Goal: Book appointment/travel/reservation

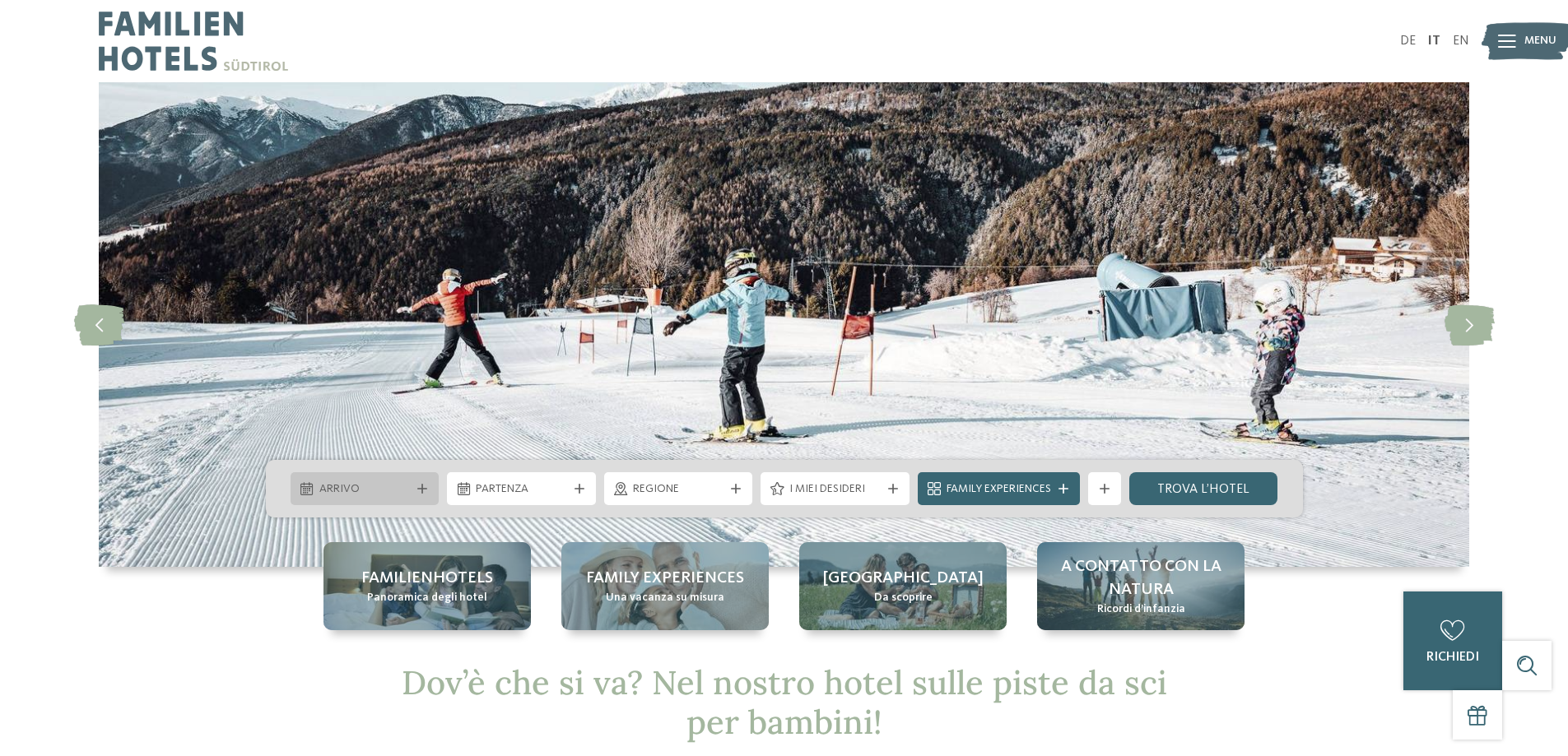
click at [422, 480] on div "Arrivo" at bounding box center [365, 488] width 149 height 33
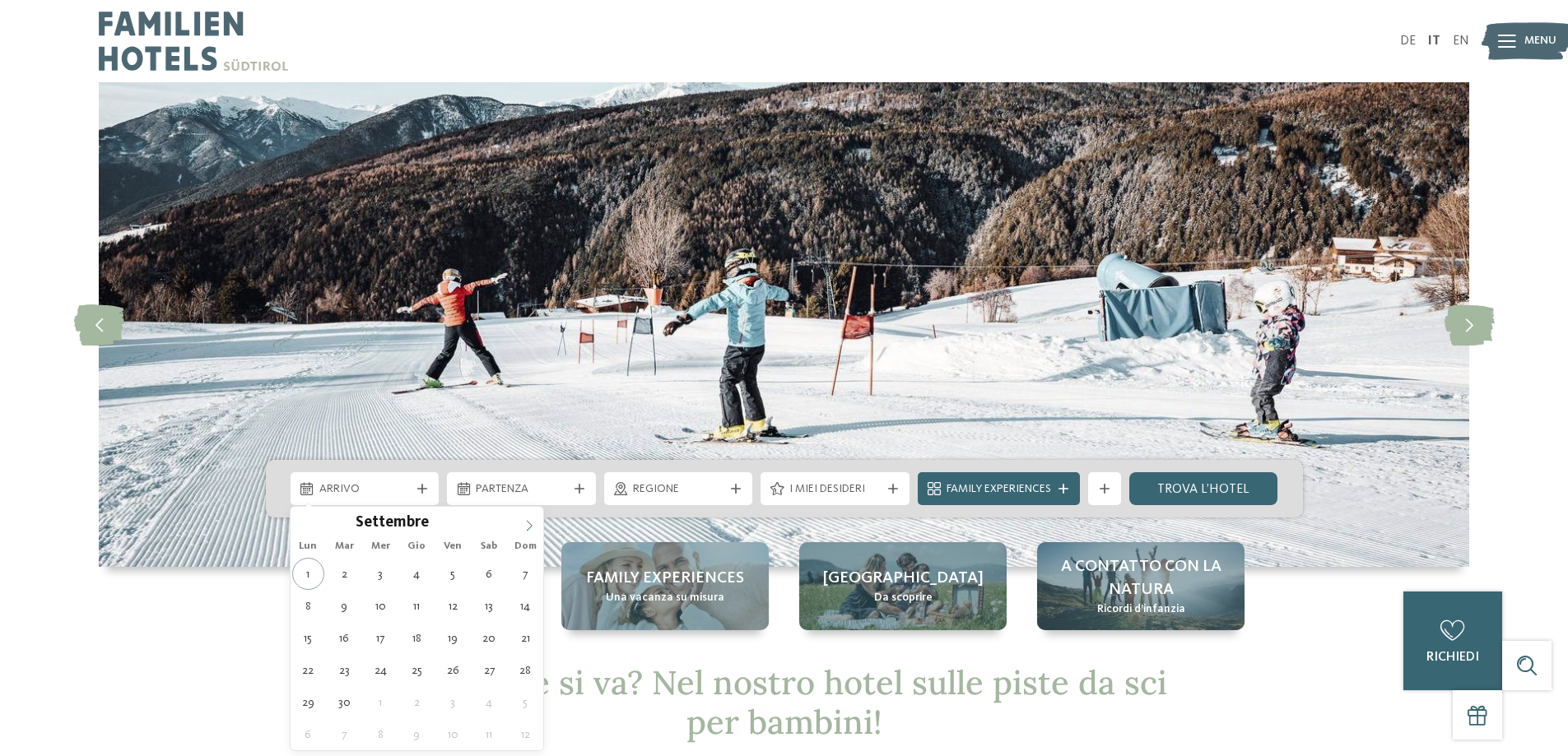
click at [527, 514] on span at bounding box center [528, 520] width 28 height 28
type input "****"
click at [527, 514] on span at bounding box center [528, 520] width 28 height 28
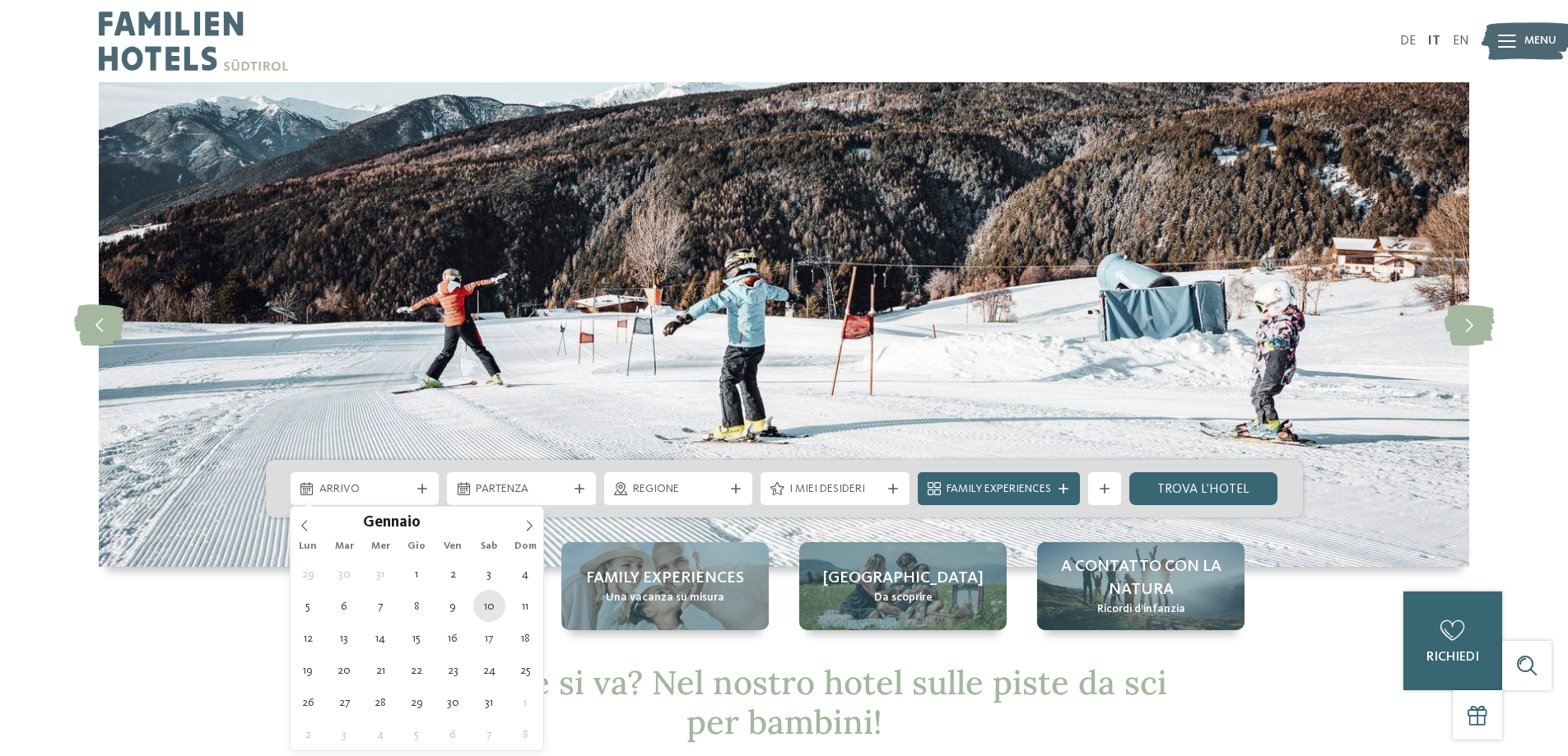
type div "[DATE]"
type input "****"
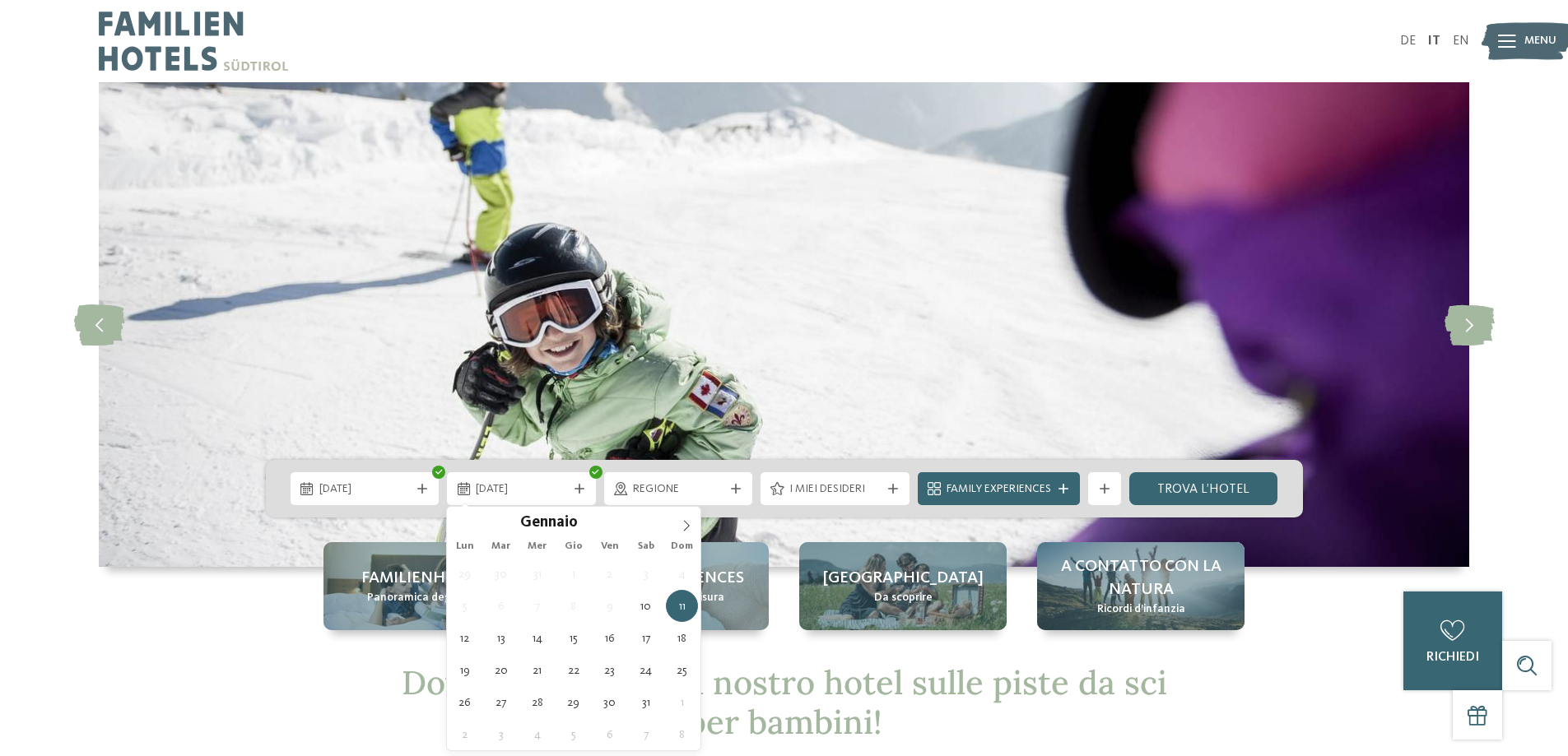
type div "[DATE]"
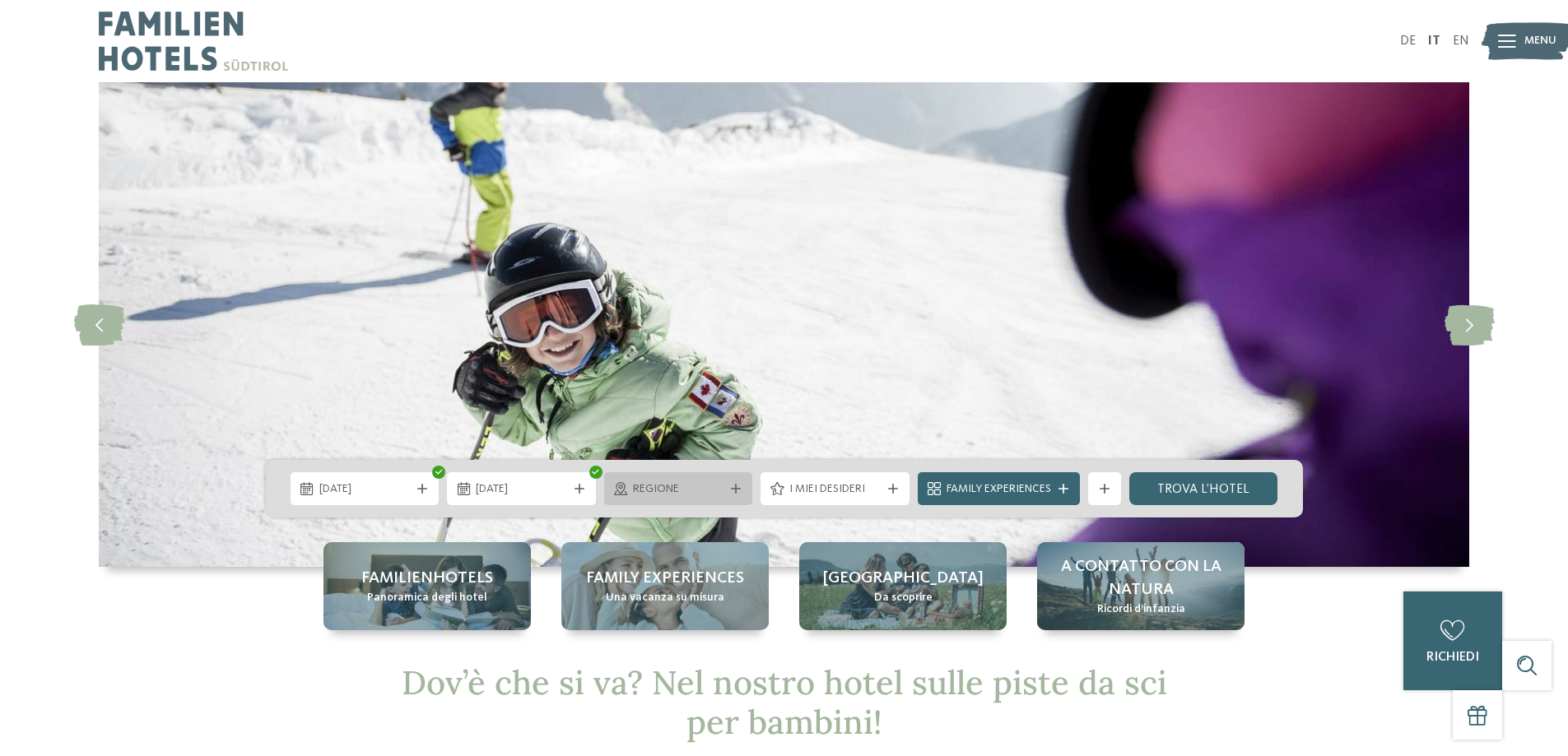
click at [731, 481] on div "Regione" at bounding box center [679, 488] width 149 height 33
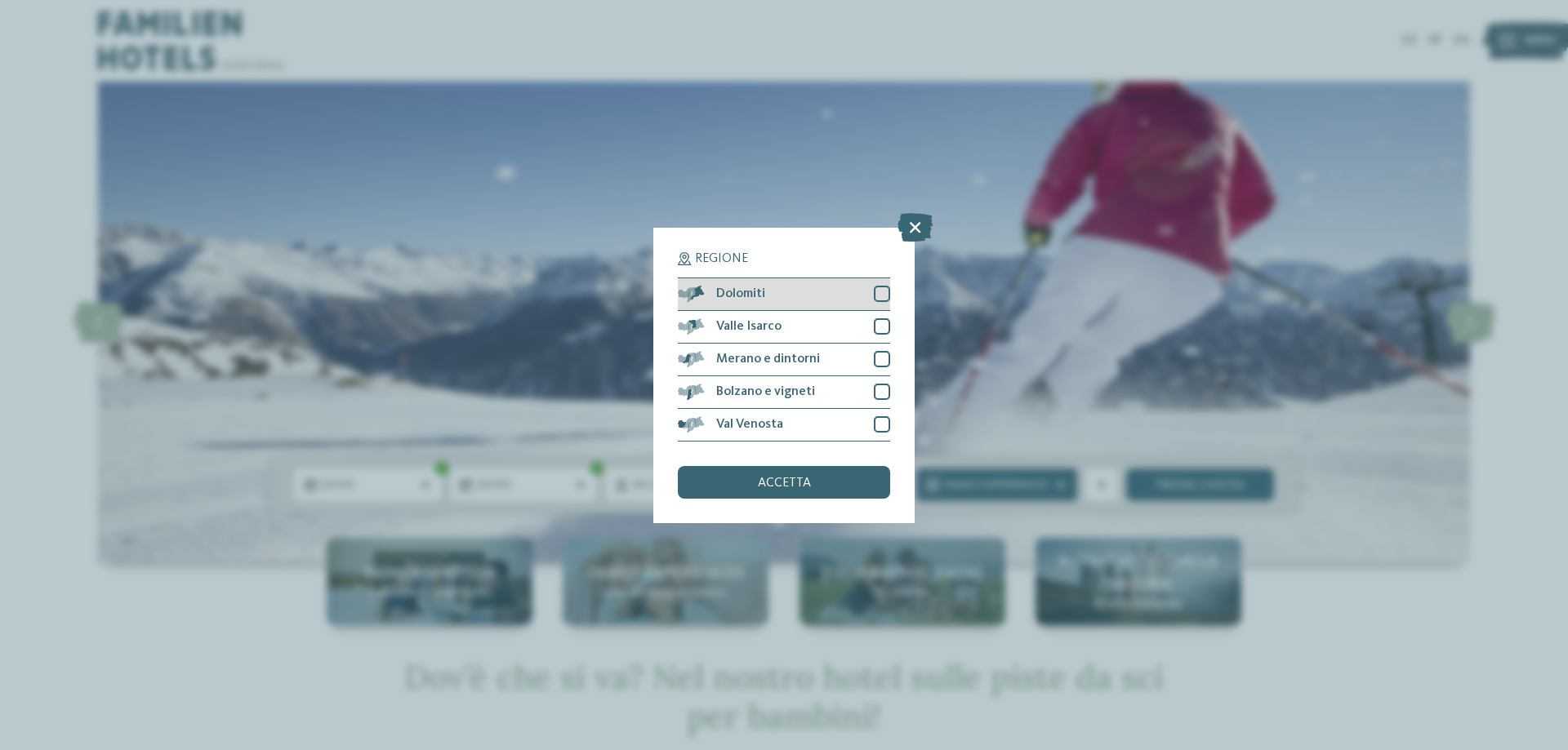
click at [881, 291] on div at bounding box center [882, 294] width 17 height 17
click at [876, 325] on div at bounding box center [882, 327] width 17 height 17
click at [881, 355] on div at bounding box center [882, 359] width 17 height 17
click at [882, 394] on div at bounding box center [882, 392] width 17 height 17
click at [877, 432] on div at bounding box center [882, 424] width 17 height 17
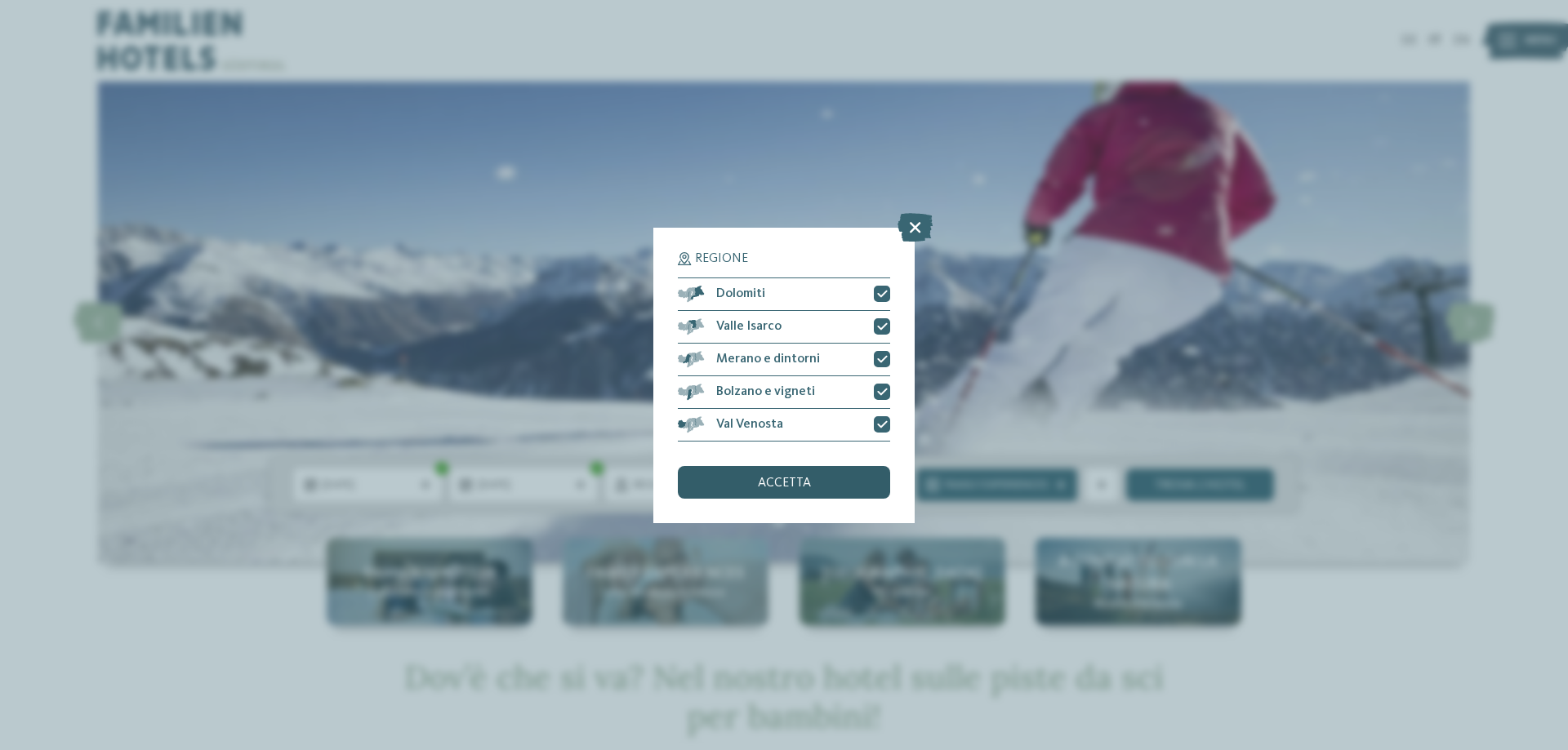
click at [867, 473] on div "accetta" at bounding box center [784, 481] width 212 height 32
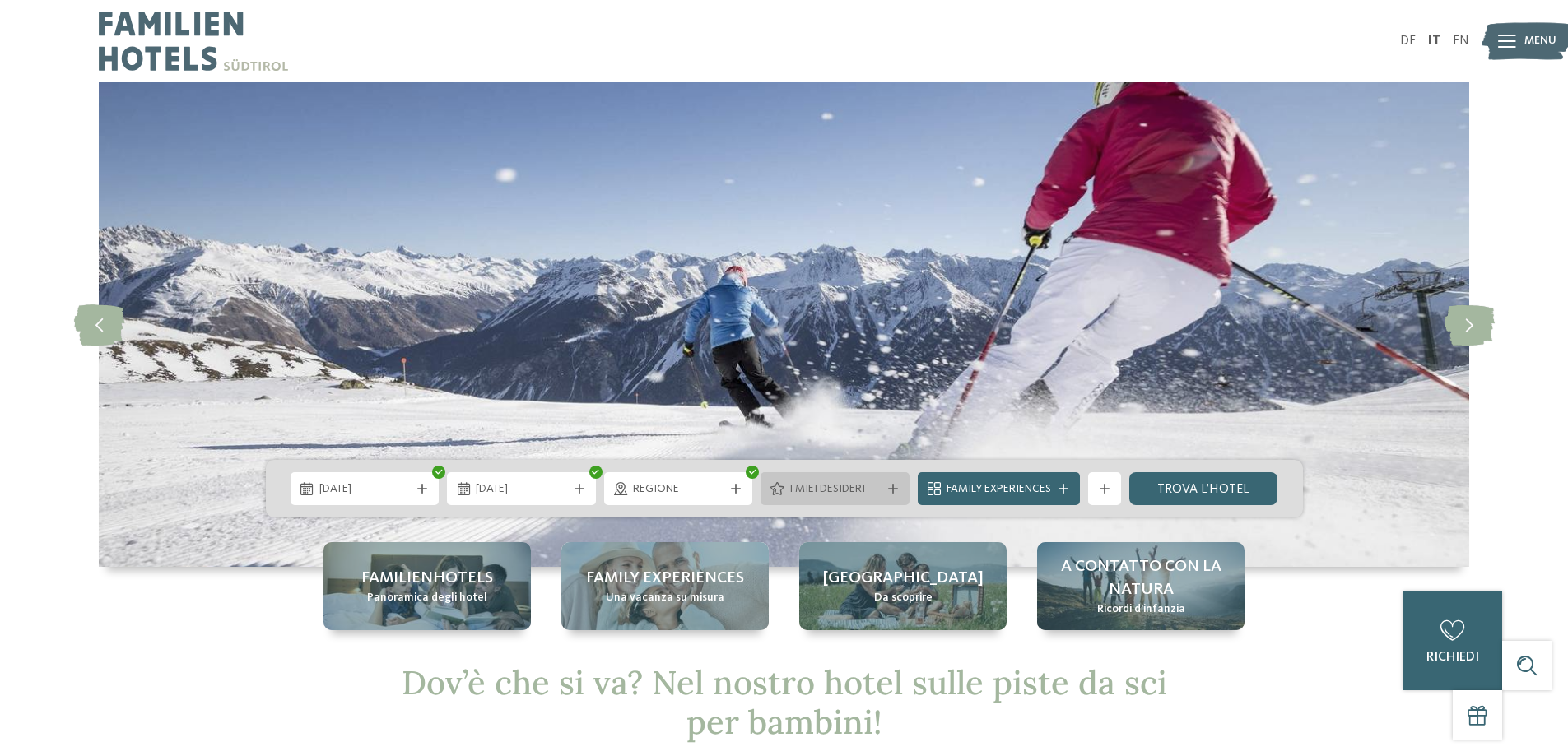
click at [885, 490] on div at bounding box center [893, 489] width 17 height 10
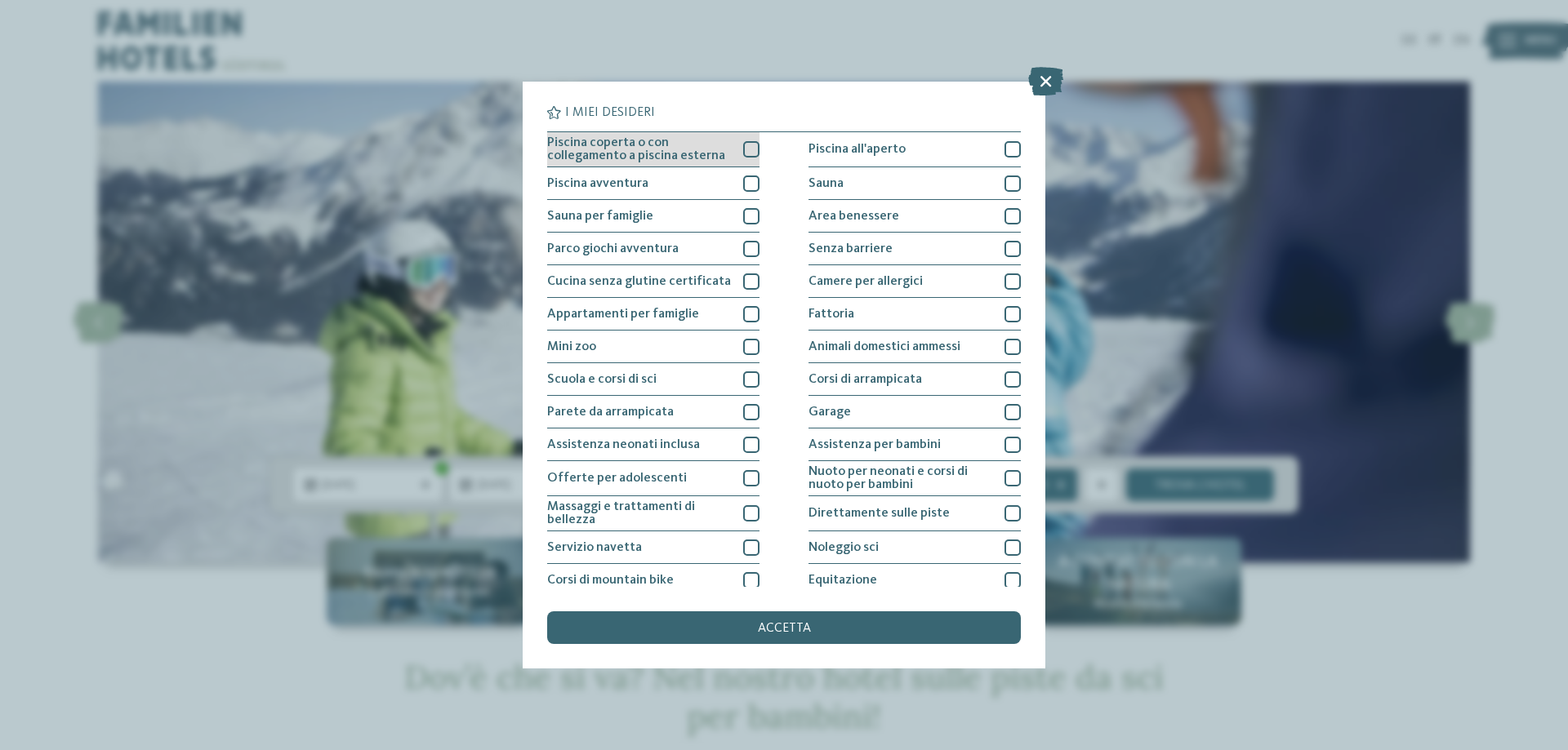
click at [738, 153] on div "Piscina coperta o con collegamento a piscina esterna" at bounding box center [653, 150] width 212 height 35
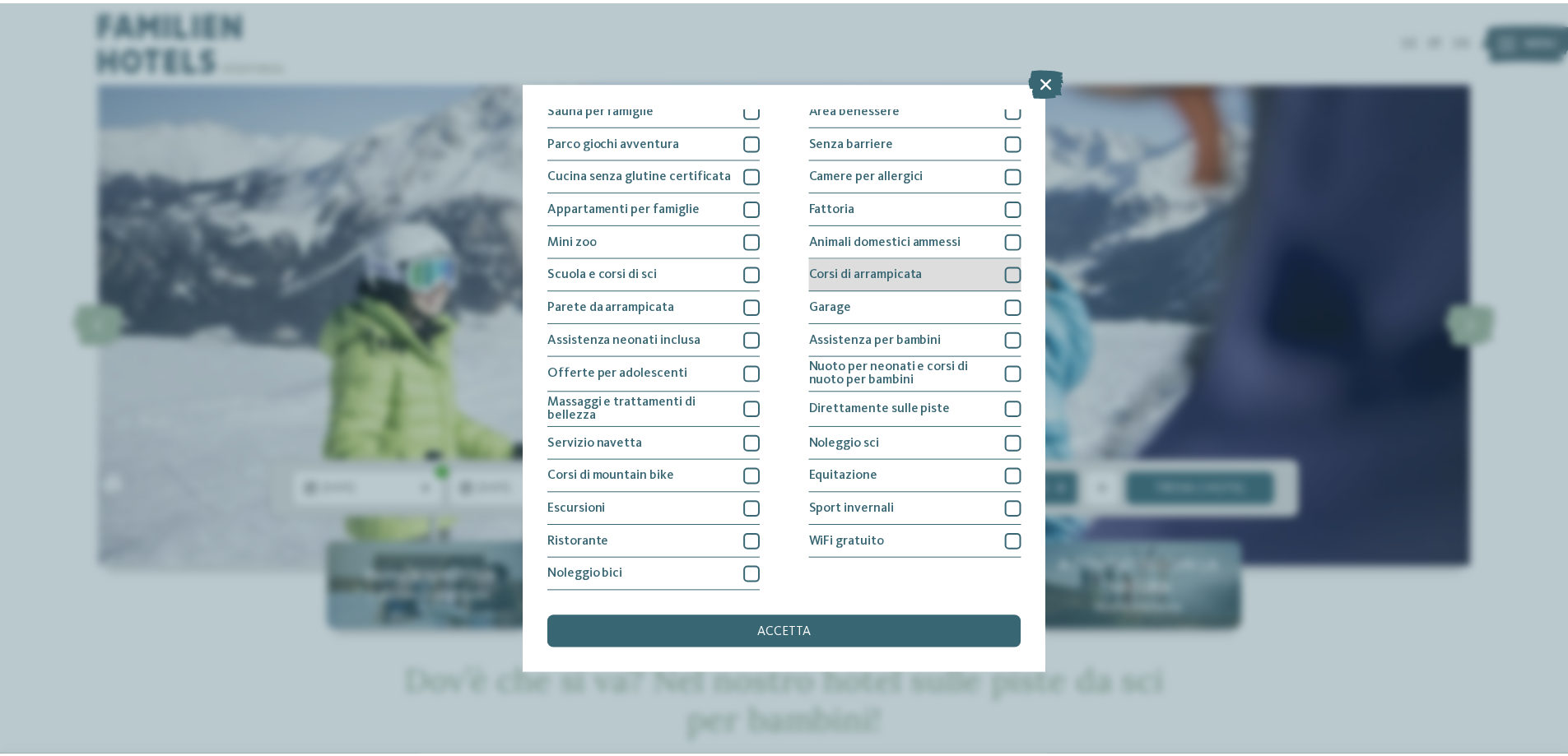
scroll to position [109, 0]
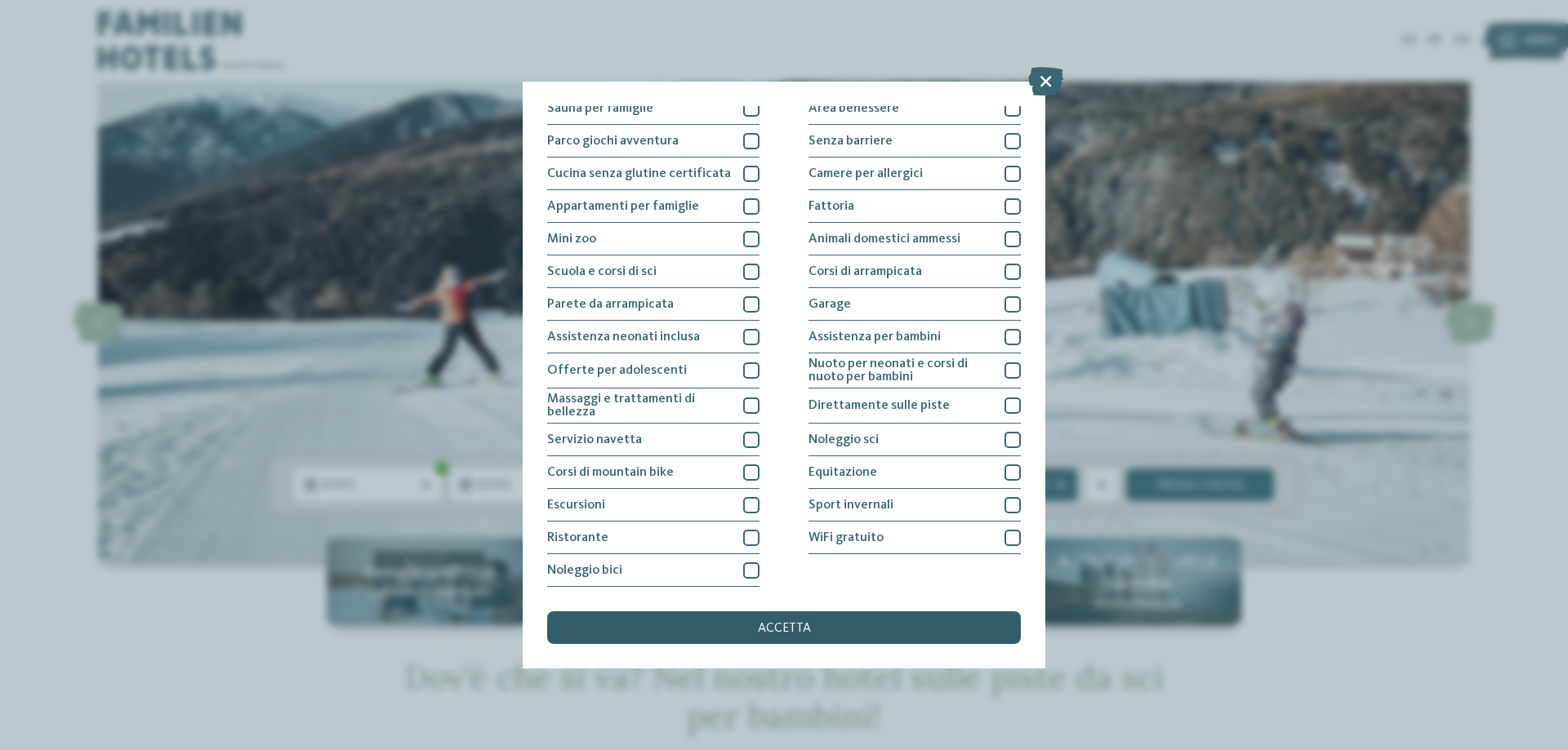
click at [855, 631] on div "accetta" at bounding box center [784, 627] width 473 height 32
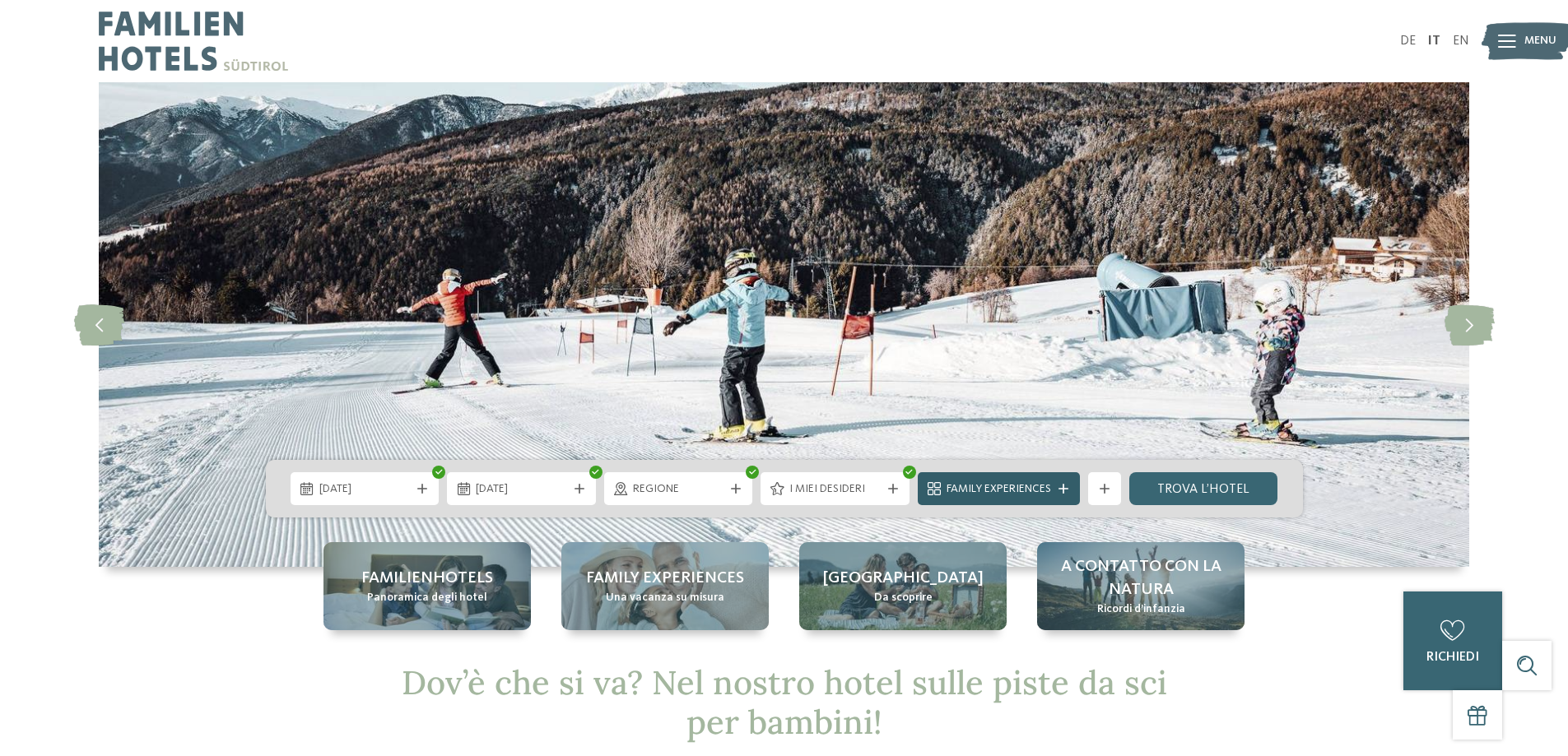
click at [1066, 485] on icon at bounding box center [1063, 489] width 10 height 10
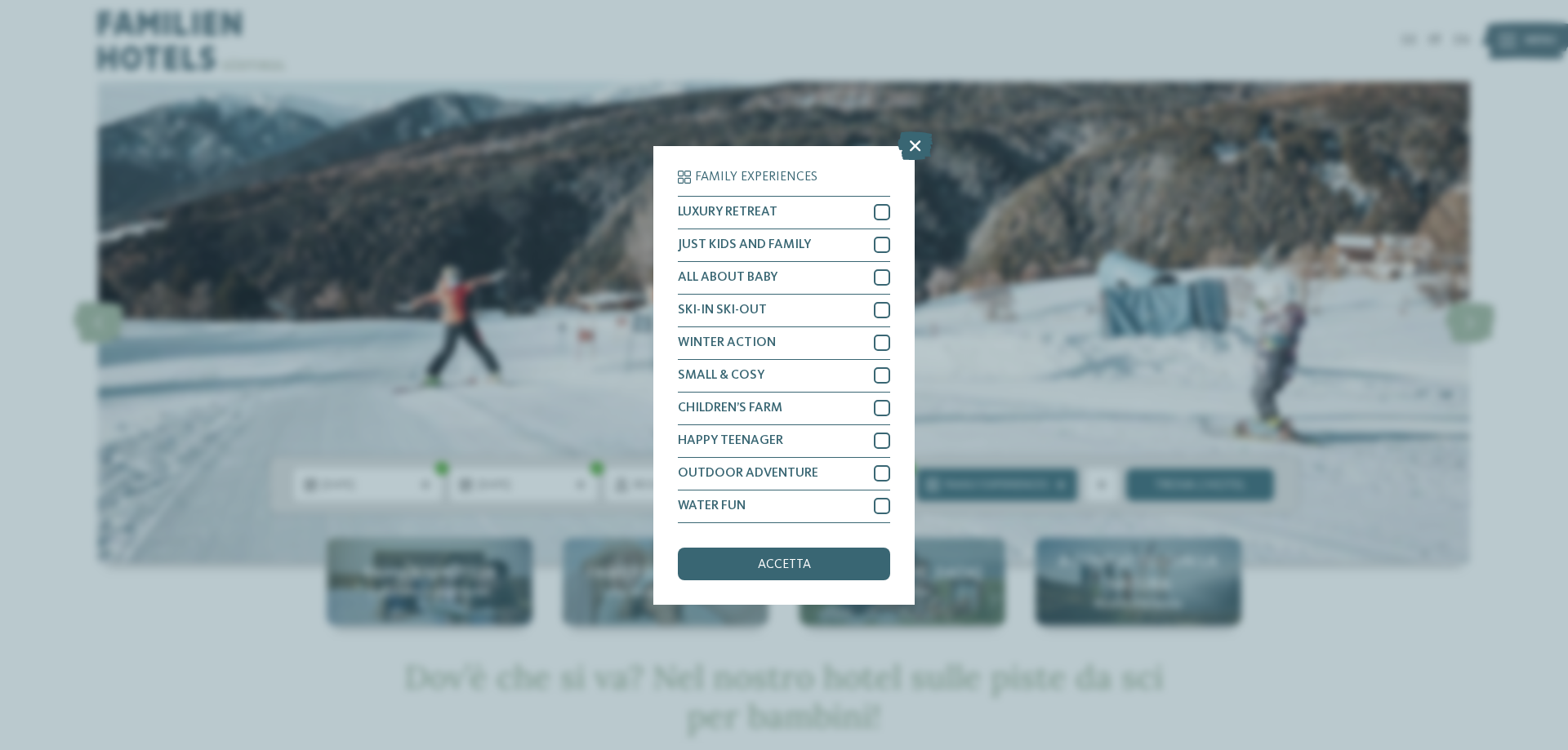
click at [976, 357] on div "Family Experiences LUXURY RETREAT JUST KIDS AND FAMILY" at bounding box center [784, 375] width 1568 height 750
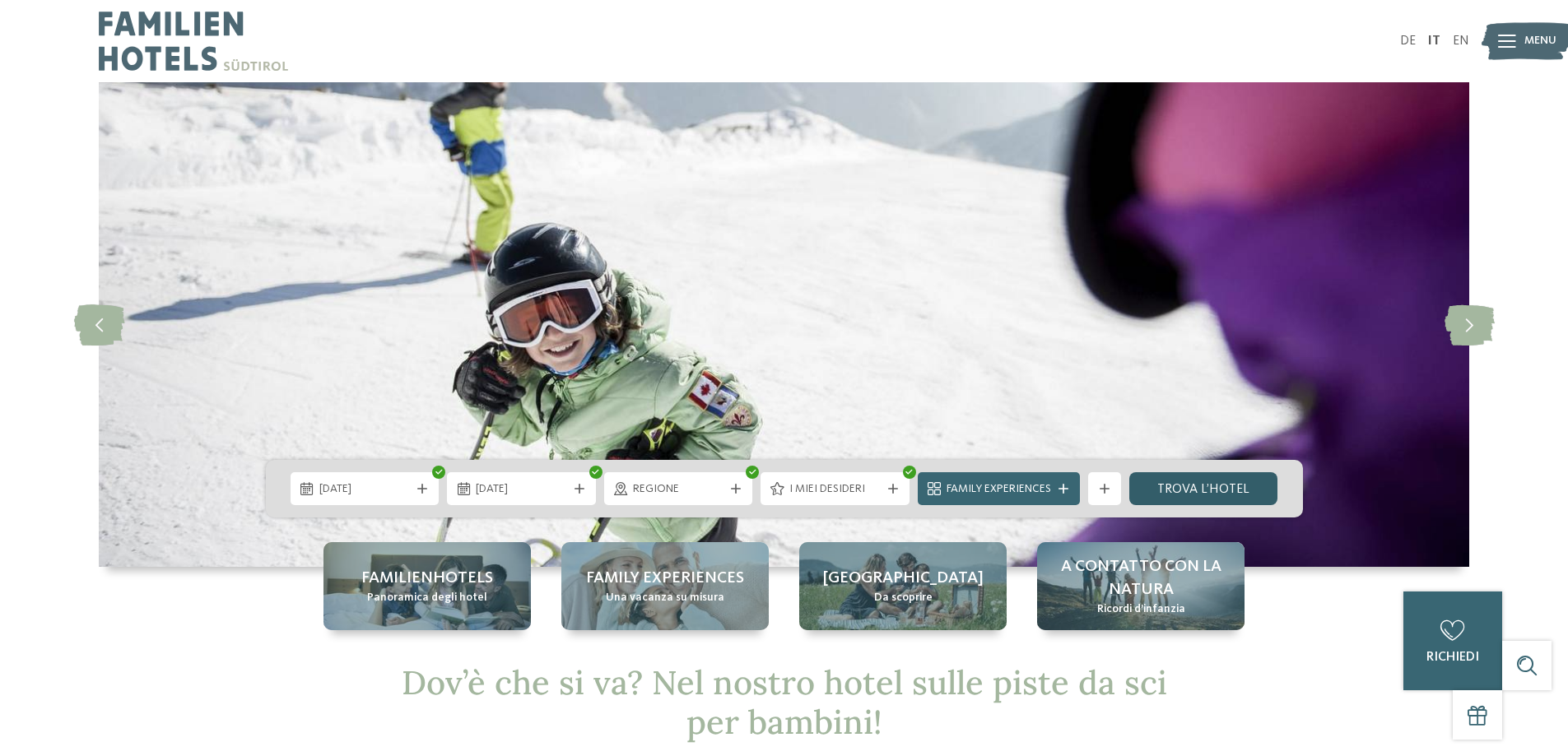
click at [1170, 491] on link "trova l’hotel" at bounding box center [1204, 488] width 149 height 33
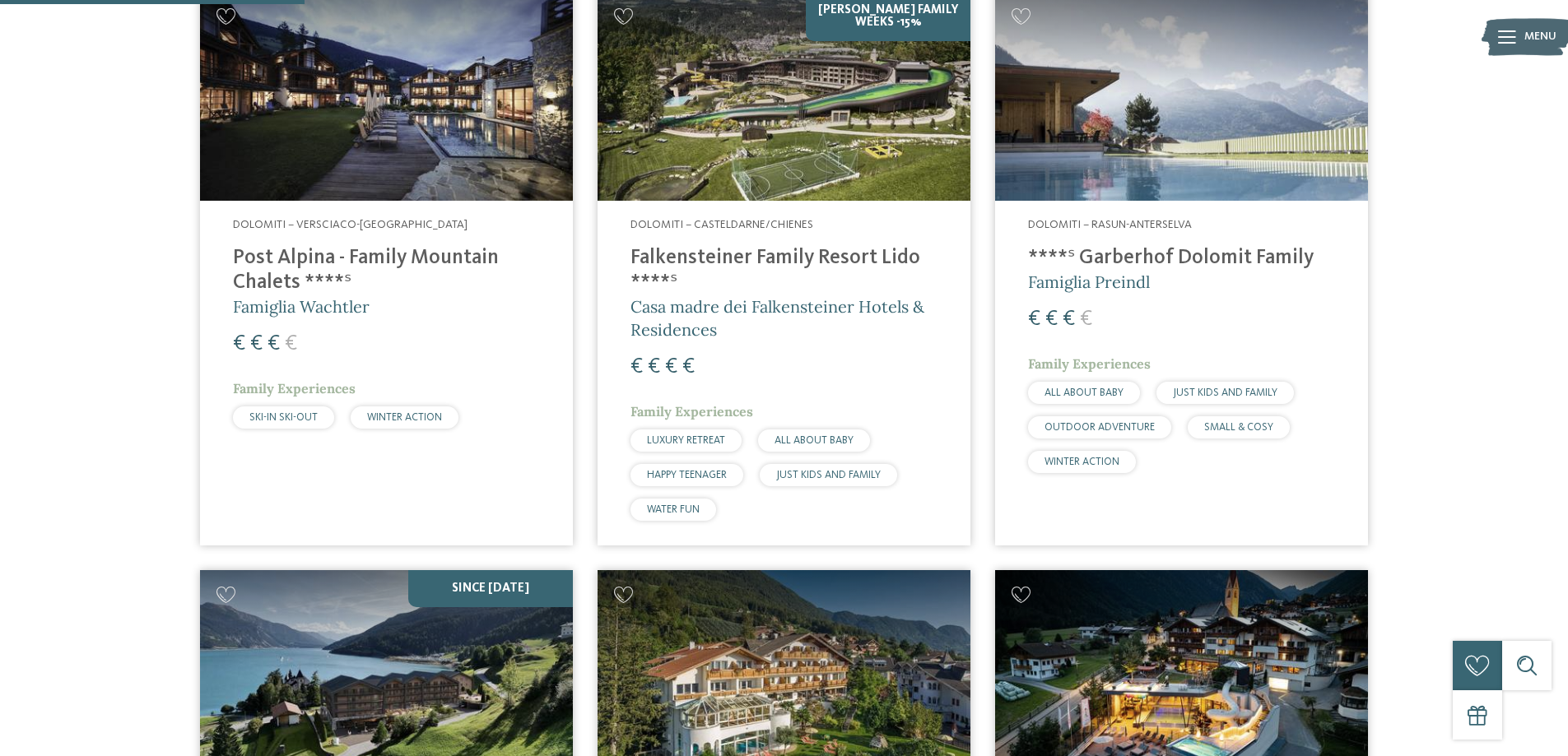
scroll to position [663, 0]
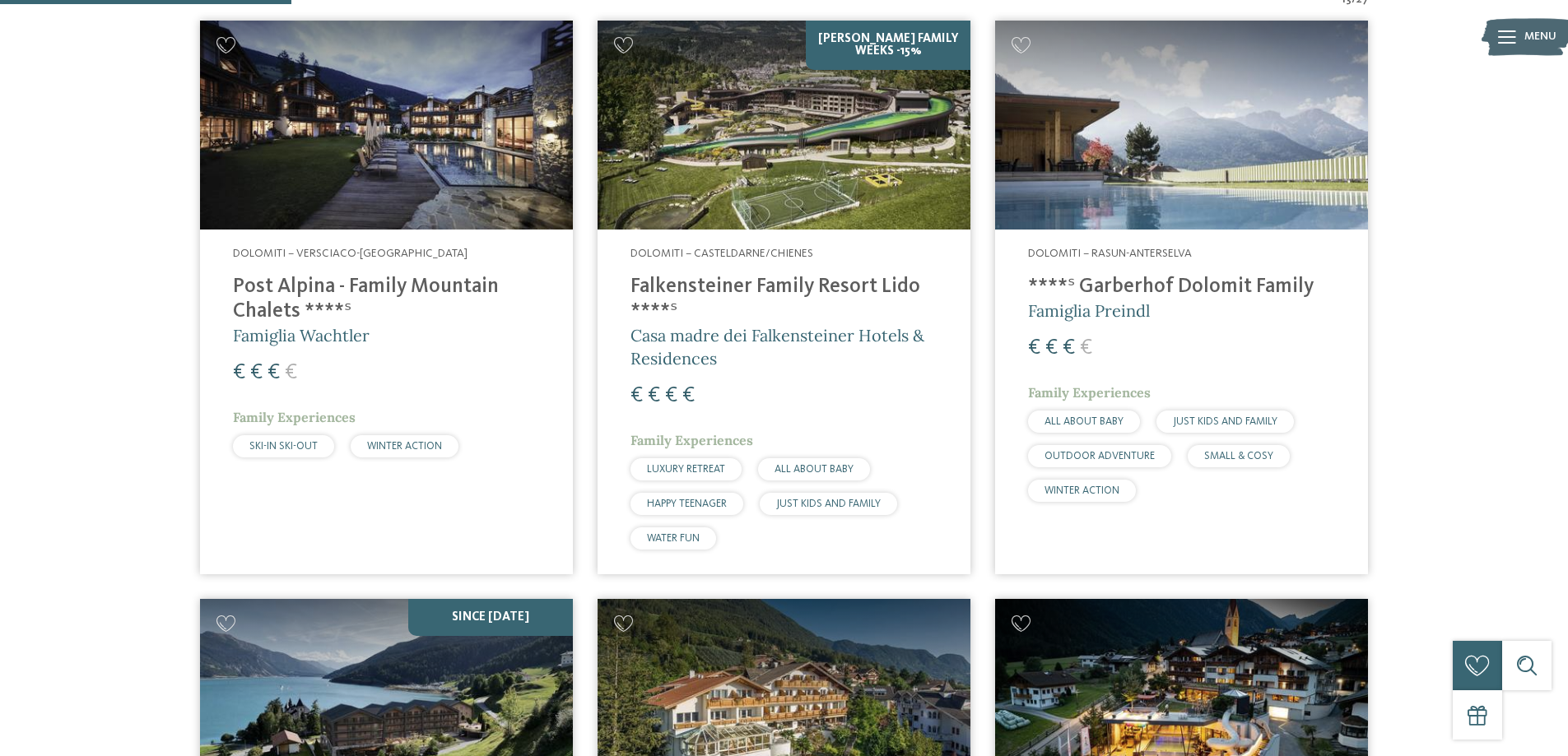
click at [1141, 188] on img at bounding box center [1182, 125] width 373 height 210
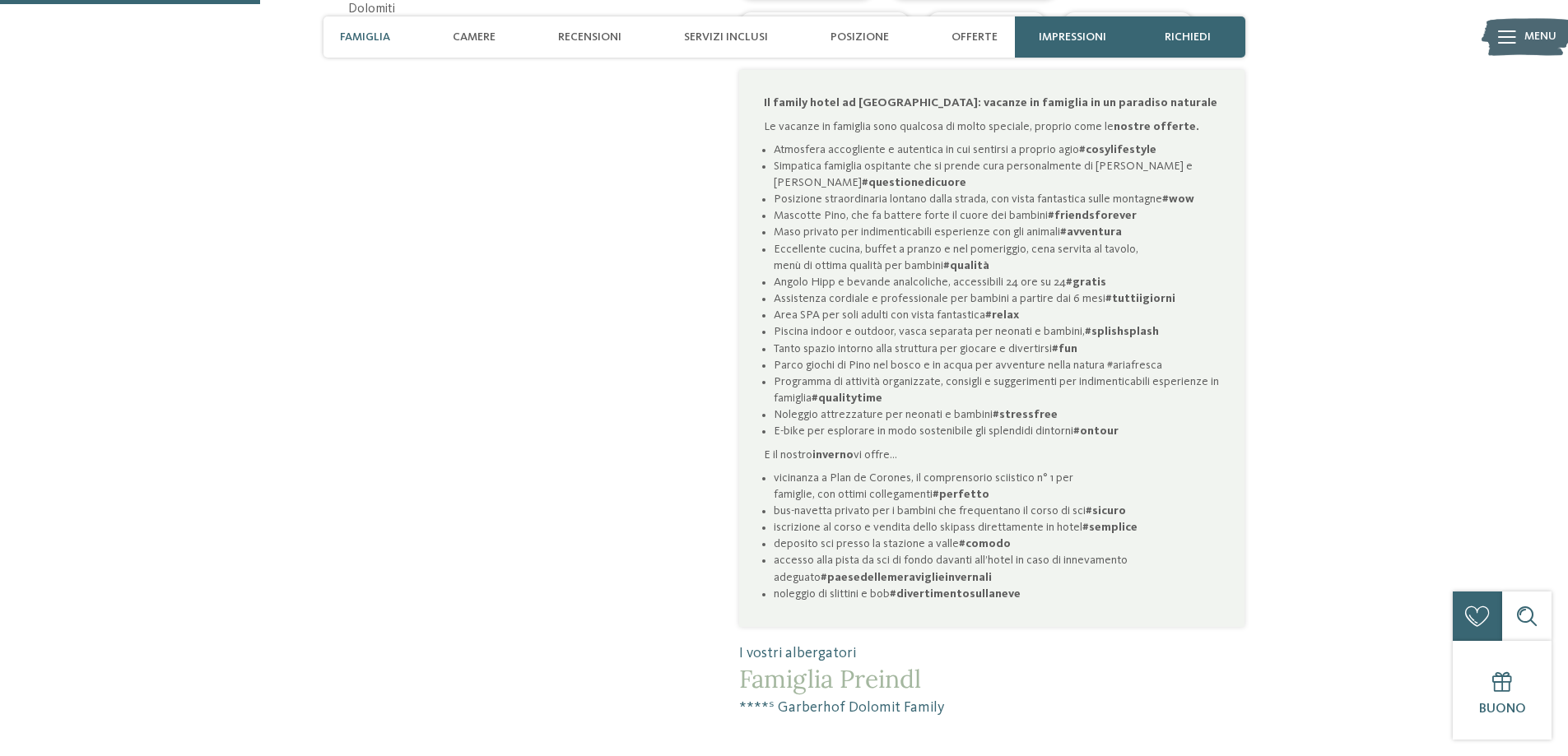
scroll to position [1069, 0]
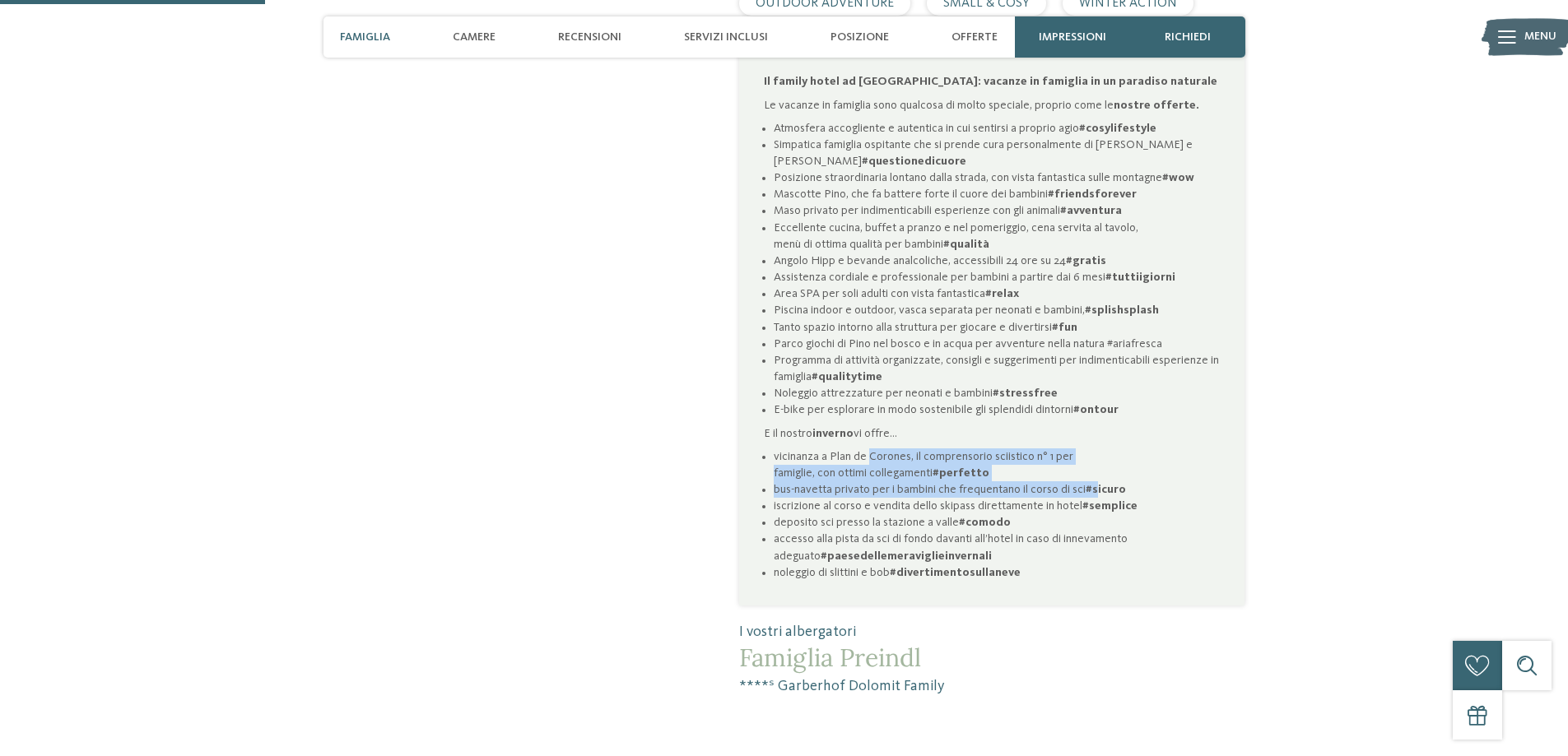
drag, startPoint x: 870, startPoint y: 457, endPoint x: 1103, endPoint y: 495, distance: 236.1
click at [1103, 495] on ul "vicinanza a Plan de Corones, il comprensorio sciistico n° 1 per famiglie, con o…" at bounding box center [992, 515] width 456 height 133
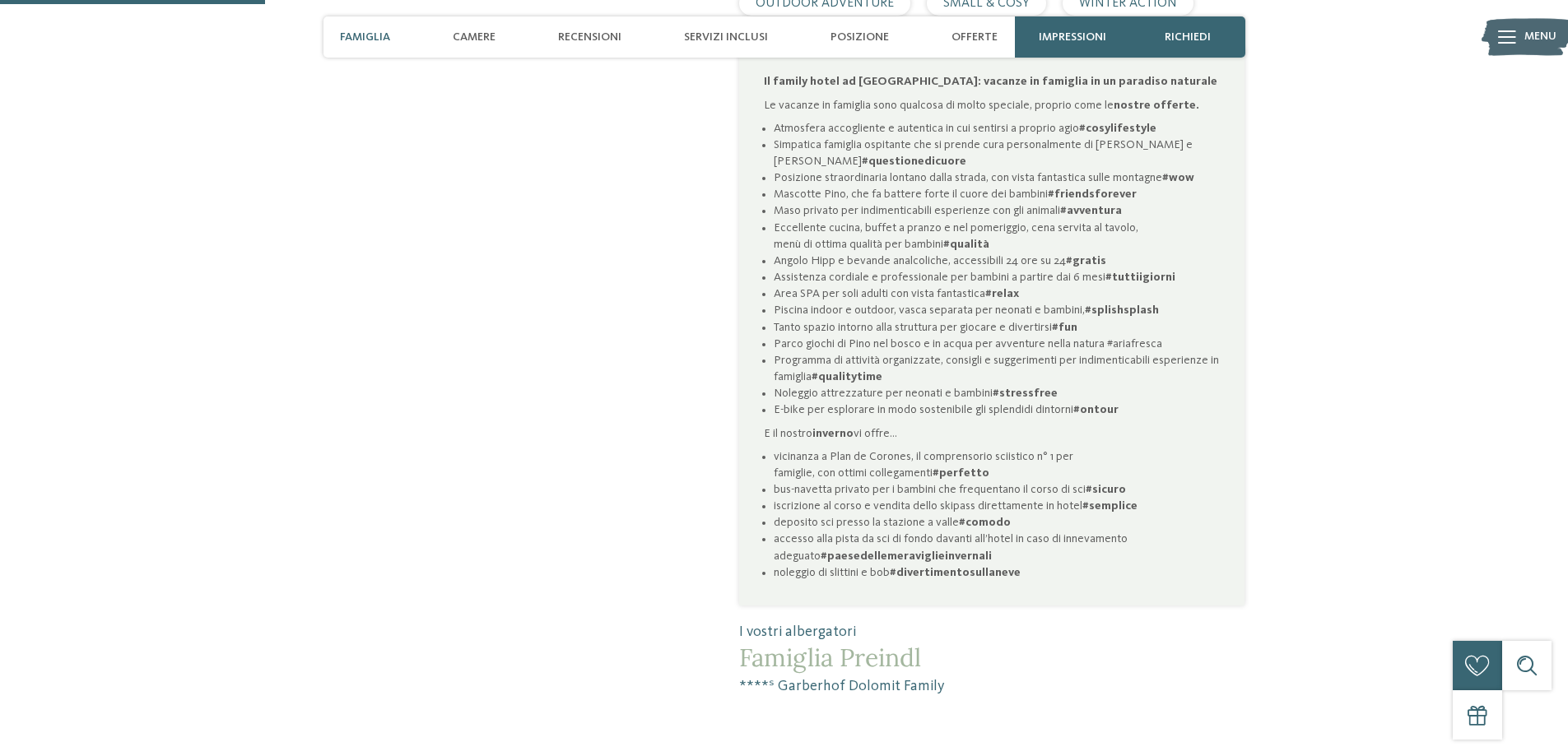
click at [1103, 506] on strong "#semplice" at bounding box center [1110, 506] width 55 height 12
click at [1094, 520] on li "deposito sci presso la stazione a valle #comodo" at bounding box center [997, 522] width 446 height 17
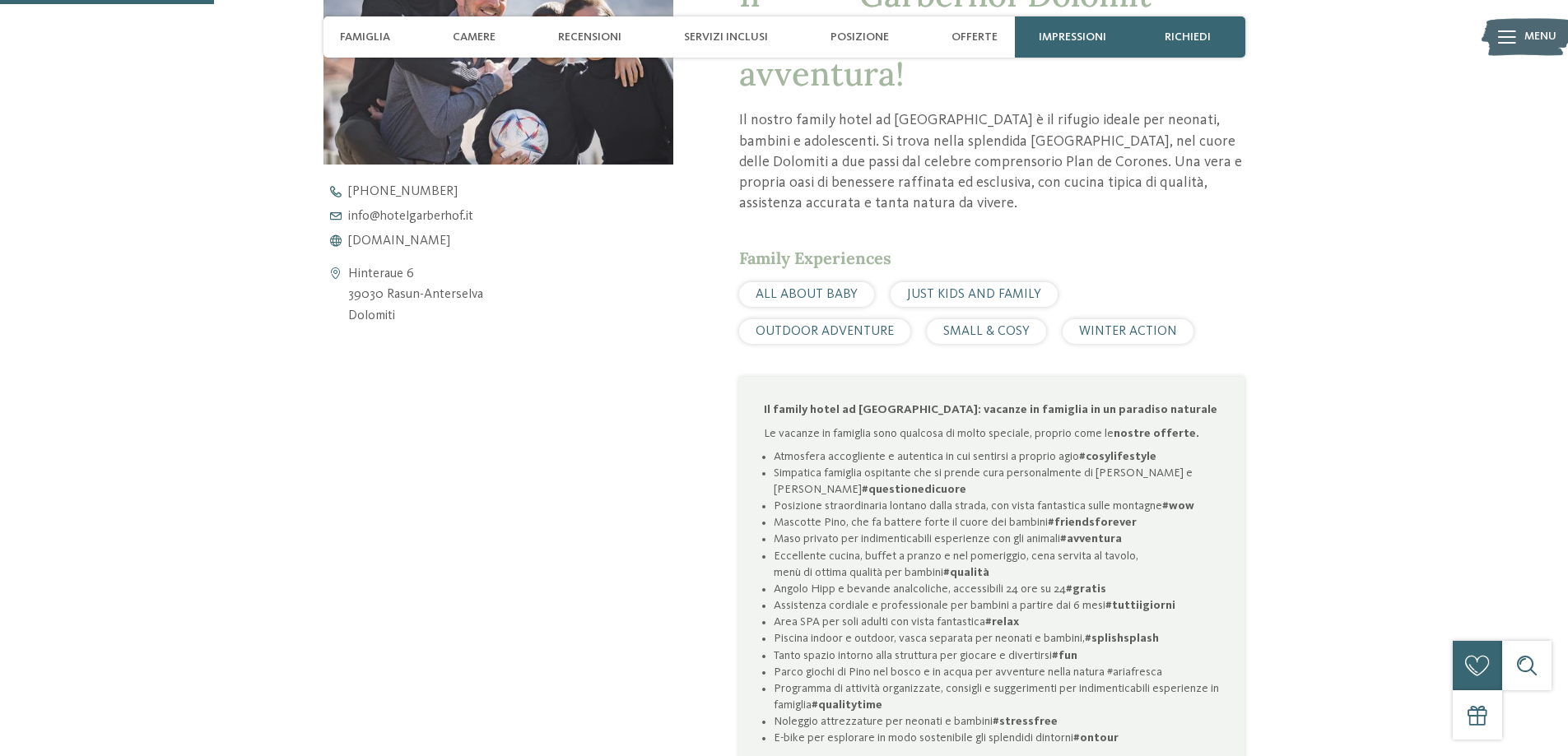
scroll to position [740, 0]
